Goal: Navigation & Orientation: Find specific page/section

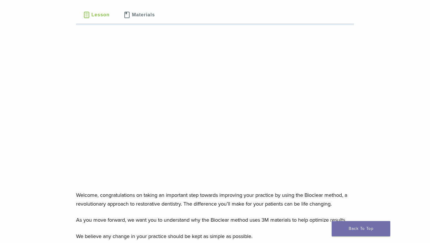
scroll to position [67, 0]
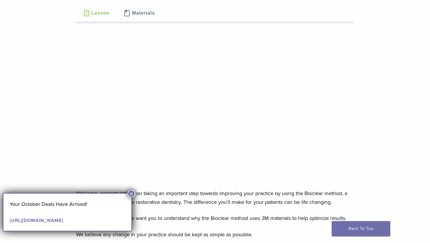
click at [134, 193] on button "×" at bounding box center [132, 194] width 8 height 8
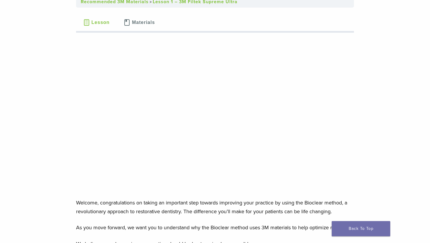
scroll to position [0, 0]
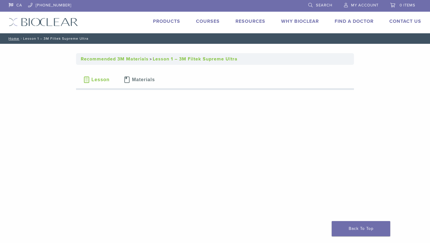
click at [342, 21] on link "Find A Doctor" at bounding box center [354, 21] width 39 height 6
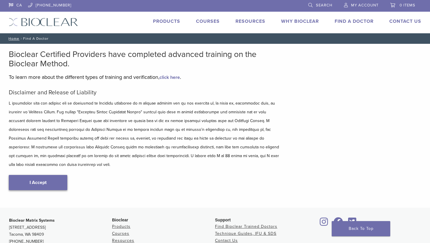
click at [52, 176] on link "I Accept" at bounding box center [38, 182] width 58 height 15
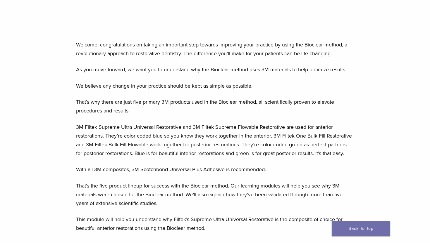
scroll to position [215, 0]
